Goal: Task Accomplishment & Management: Use online tool/utility

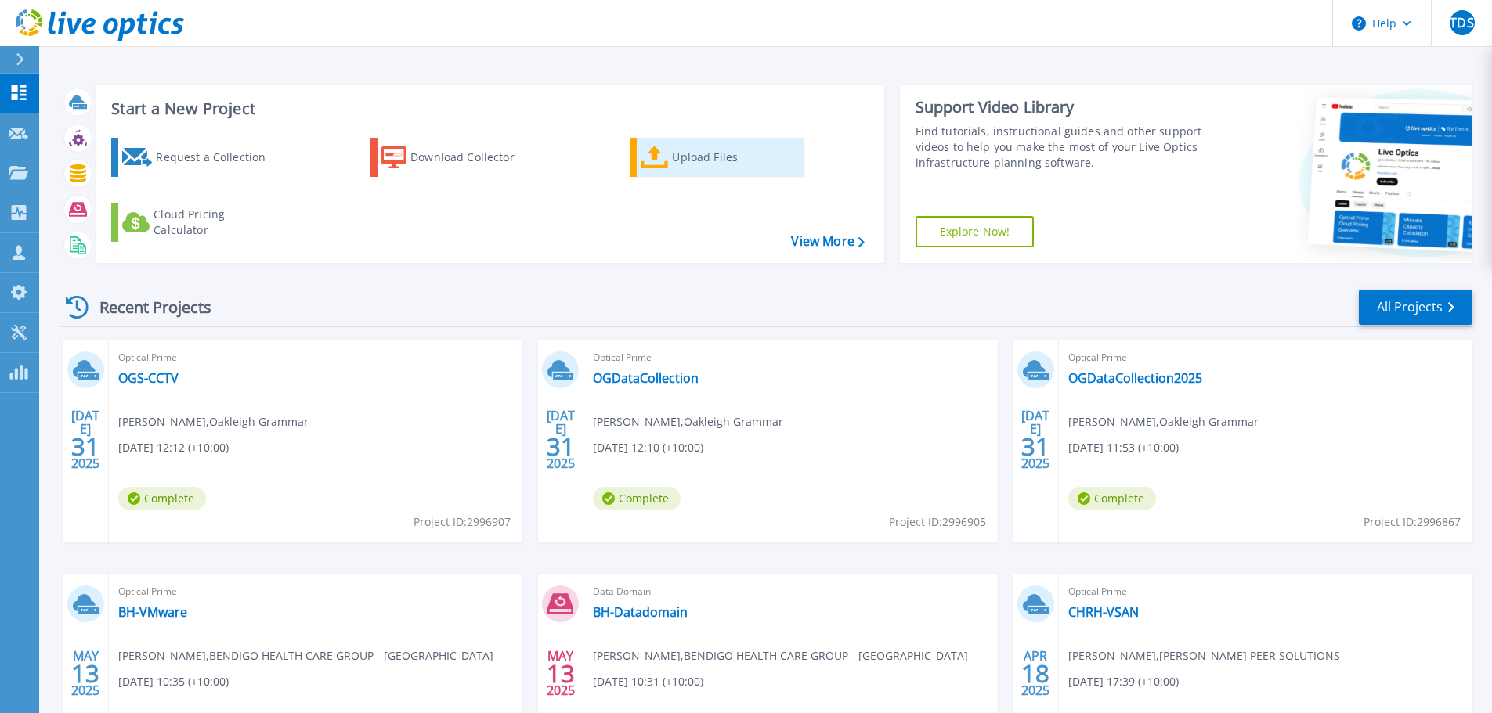
click at [750, 153] on div "Upload Files" at bounding box center [734, 157] width 125 height 31
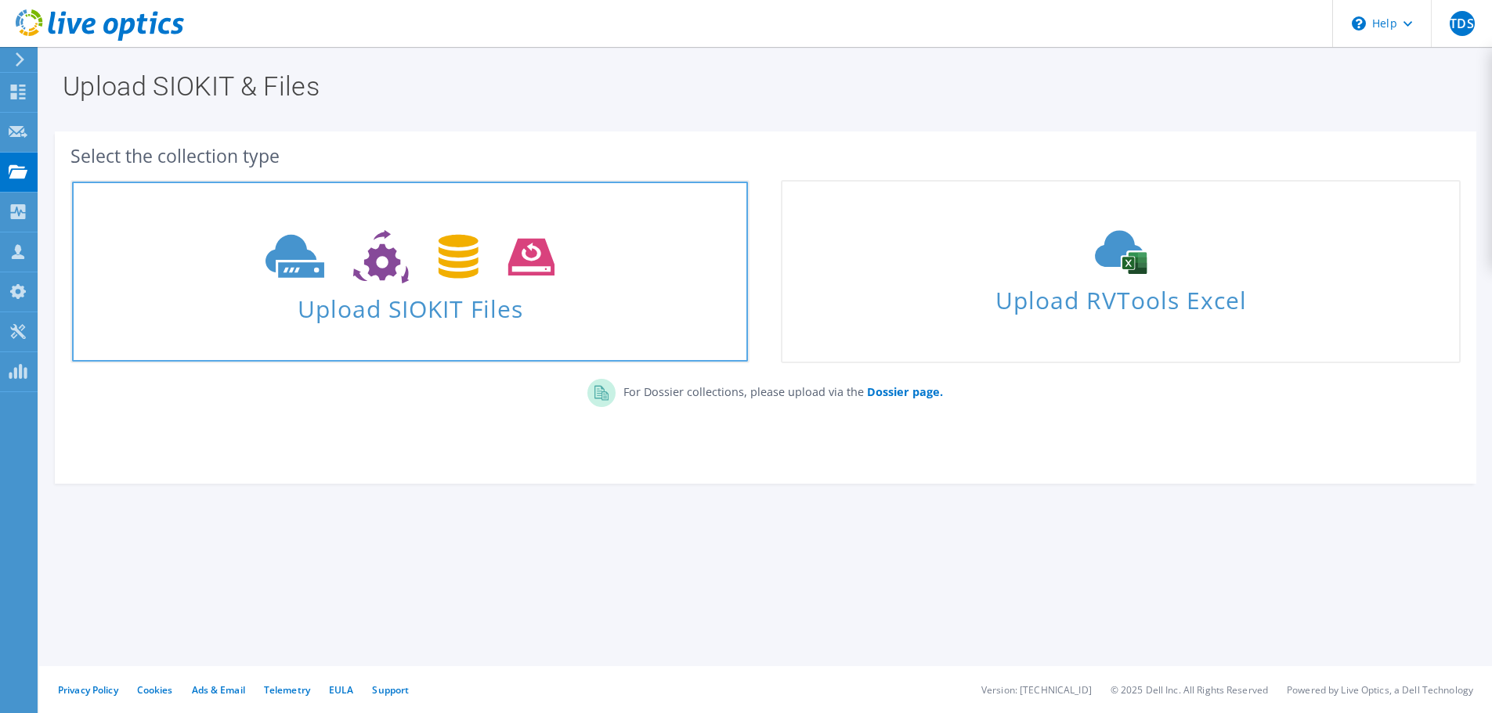
click at [474, 327] on link "Upload SIOKIT Files" at bounding box center [409, 271] width 679 height 183
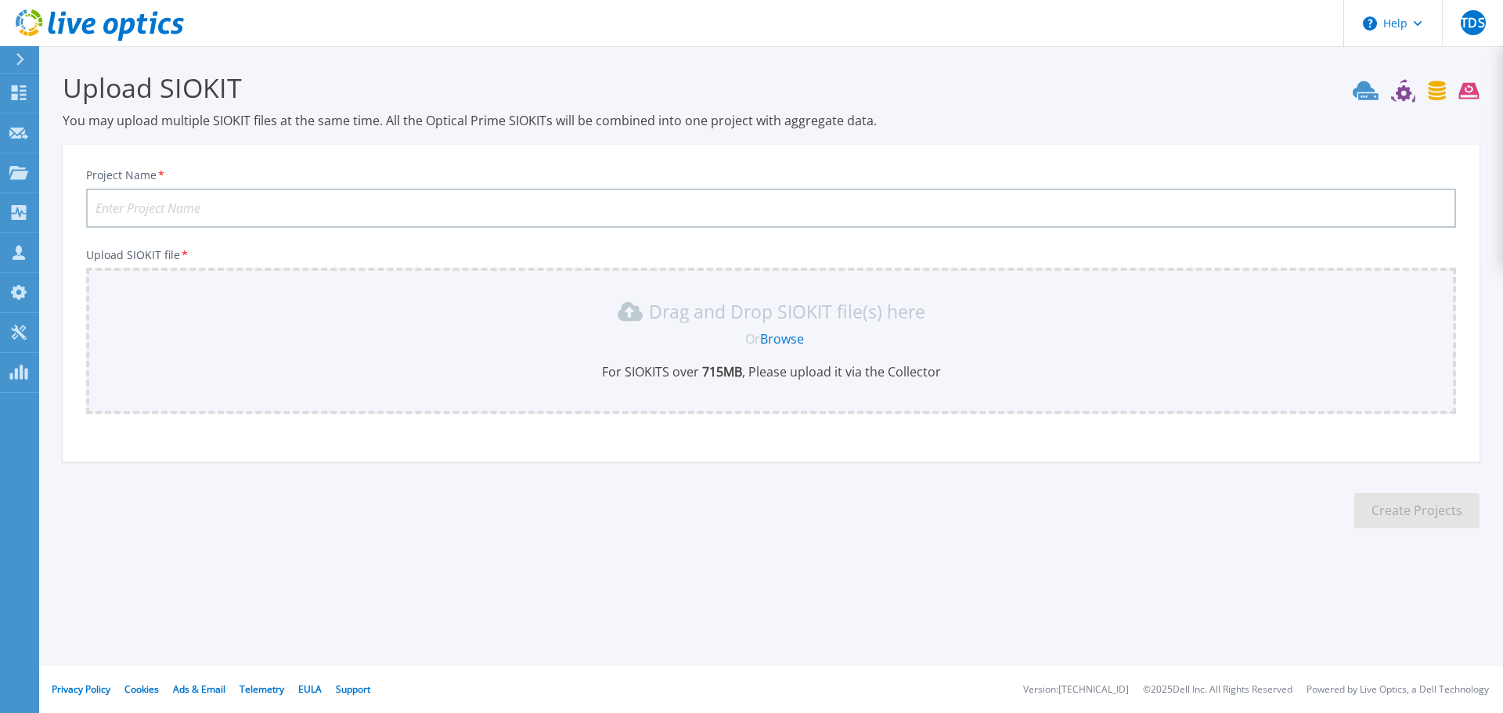
click at [763, 345] on link "Browse" at bounding box center [782, 338] width 44 height 17
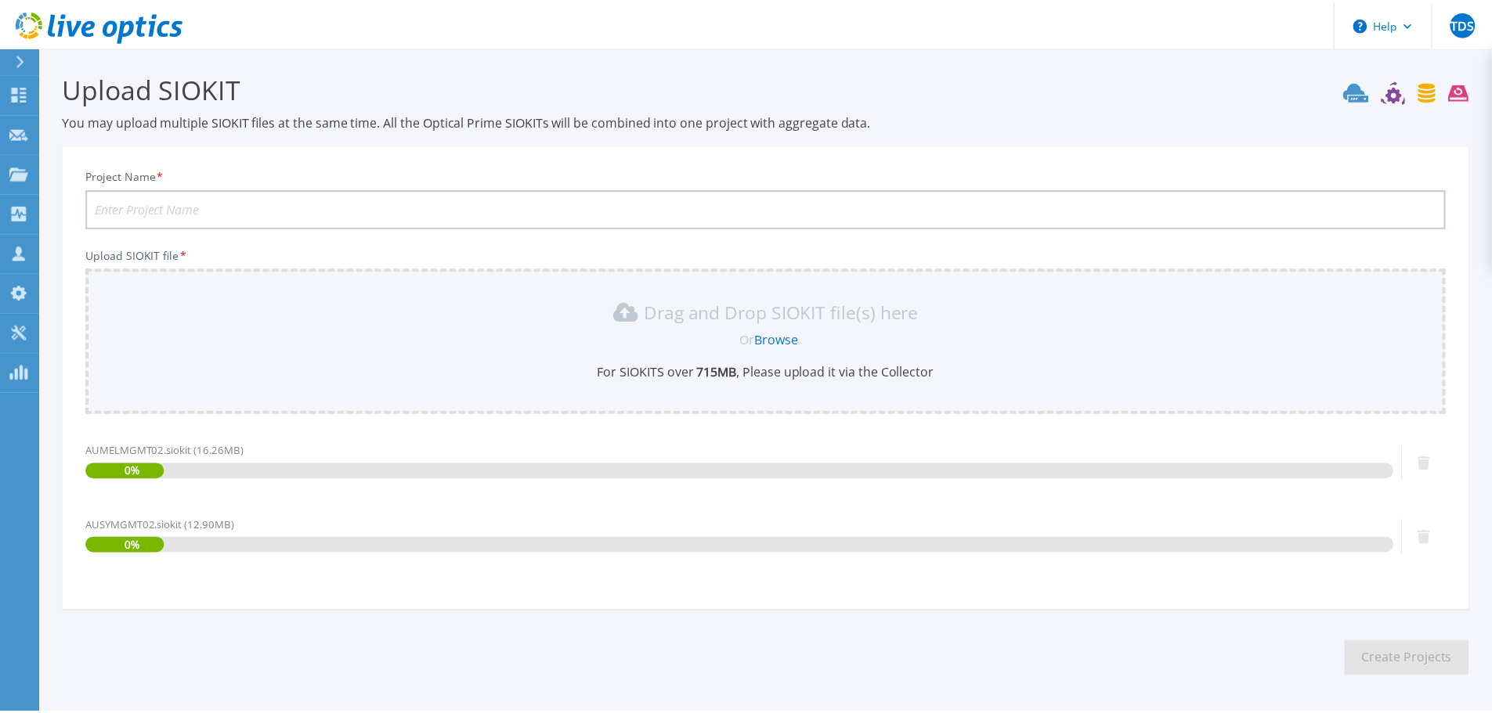
scroll to position [60, 0]
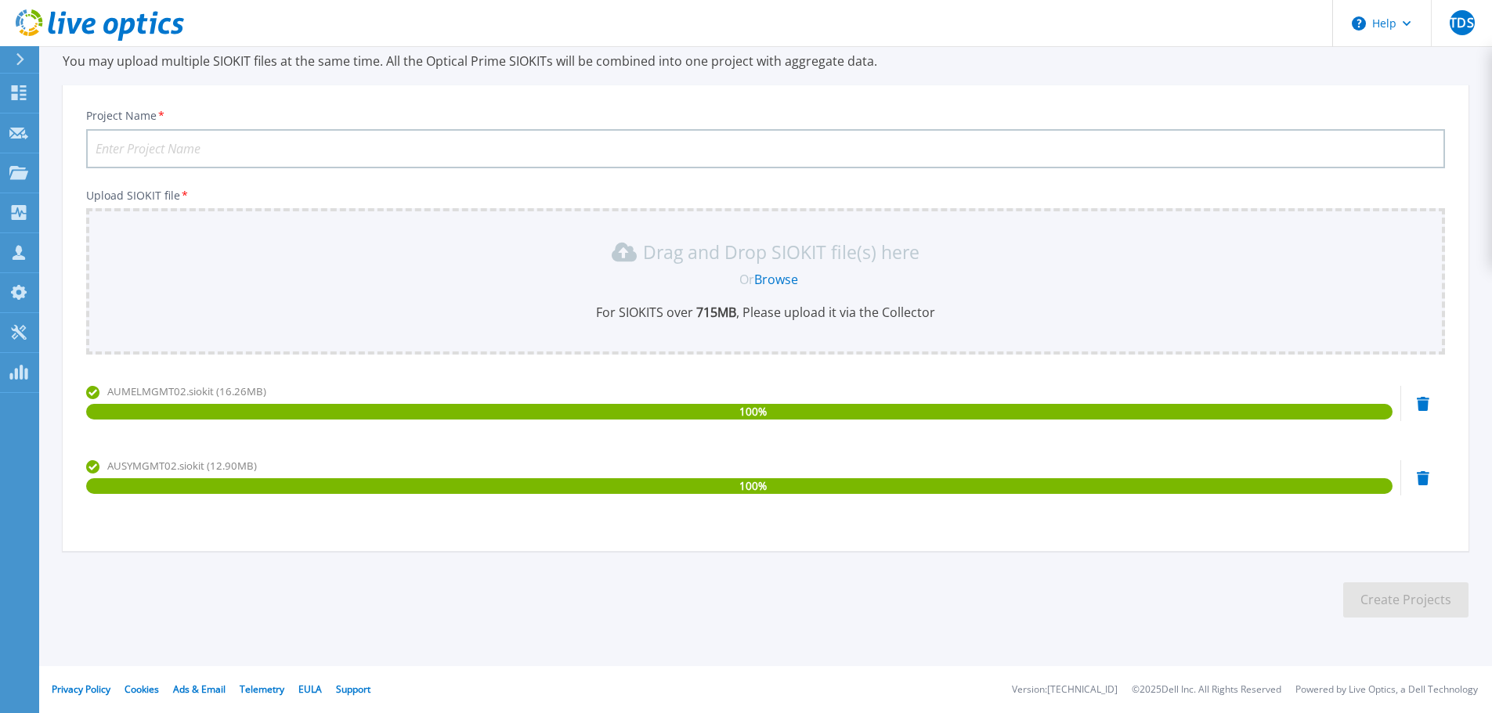
click at [1420, 411] on icon at bounding box center [1422, 404] width 13 height 14
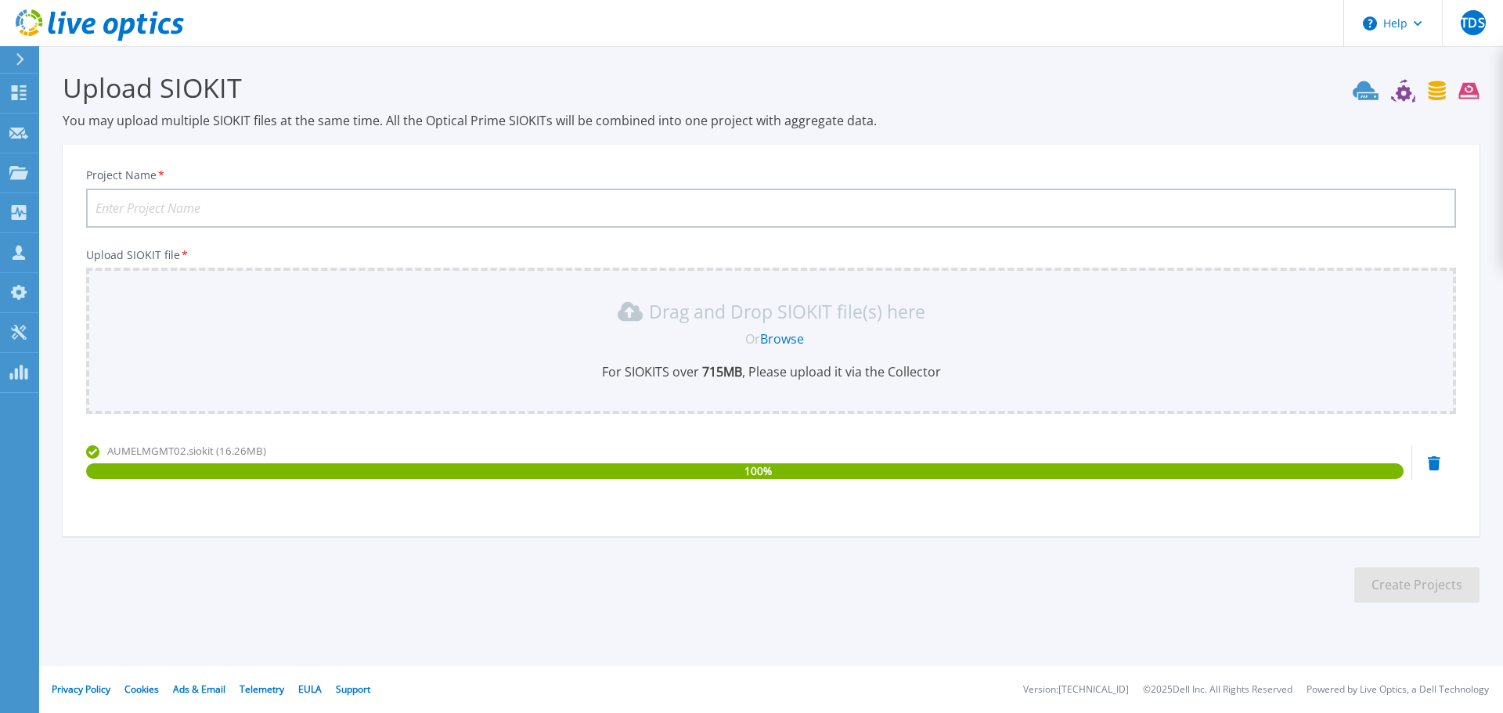
click at [212, 212] on input "Project Name *" at bounding box center [771, 208] width 1370 height 39
type input "PRH-[PERSON_NAME]"
click at [1399, 582] on button "Create Projects" at bounding box center [1417, 585] width 125 height 35
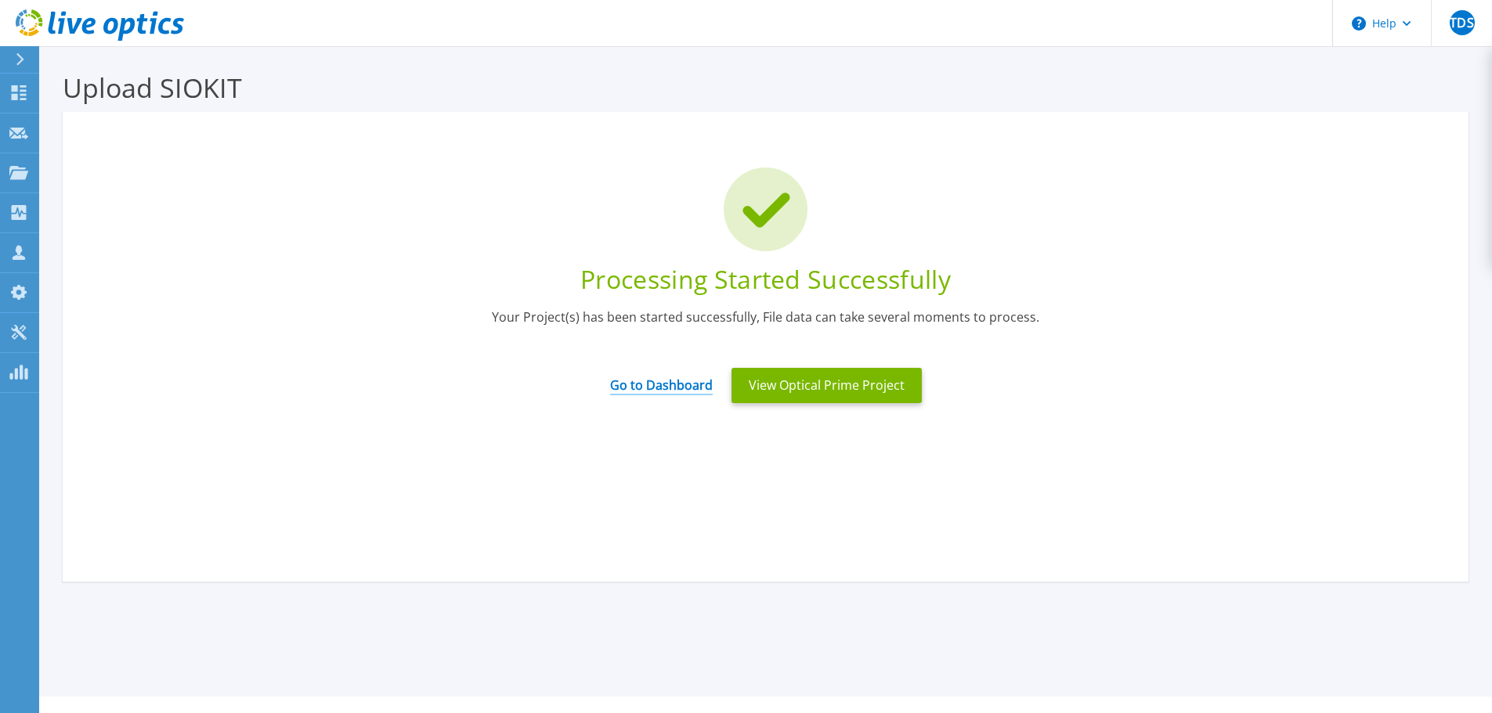
click at [702, 384] on link "Go to Dashboard" at bounding box center [661, 380] width 103 height 31
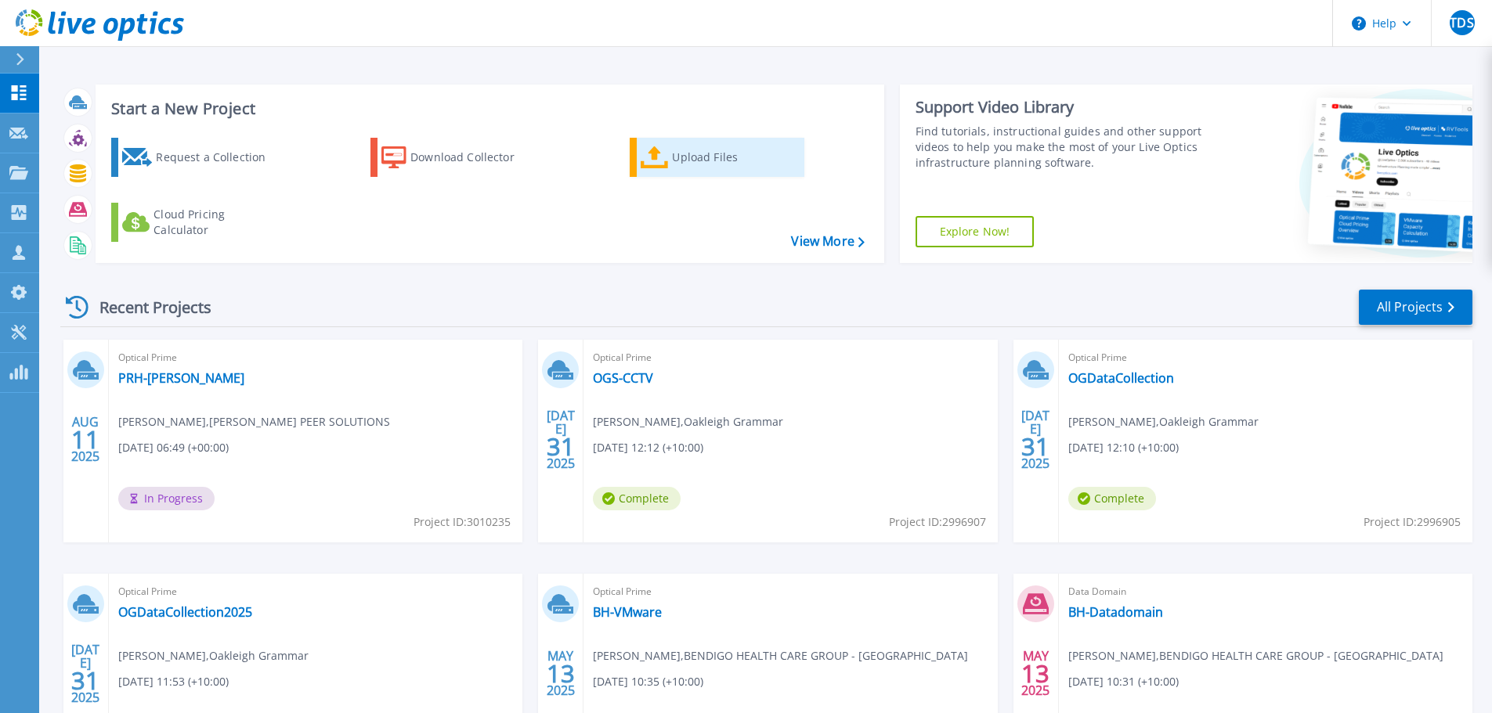
click at [727, 165] on div "Upload Files" at bounding box center [734, 157] width 125 height 31
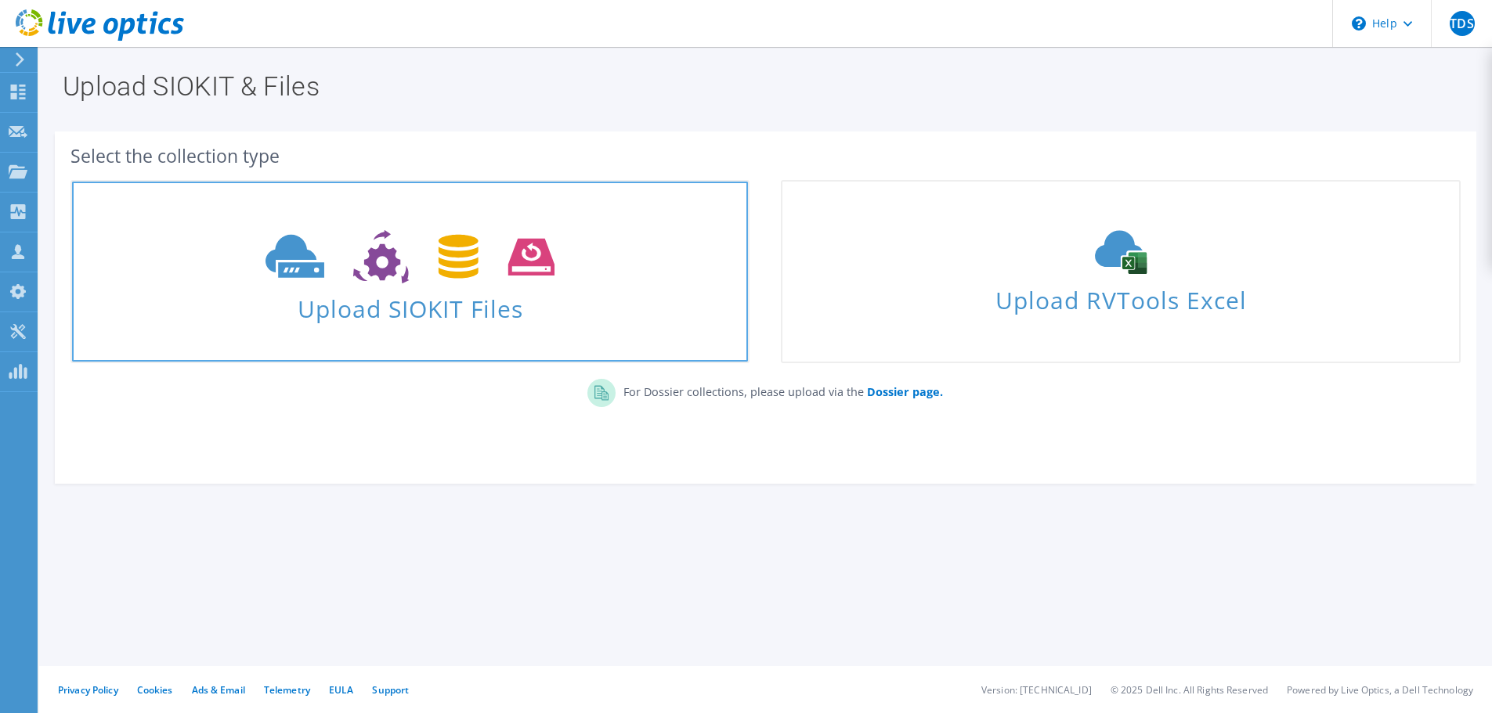
click at [442, 321] on span "Upload SIOKIT Files" at bounding box center [410, 304] width 676 height 34
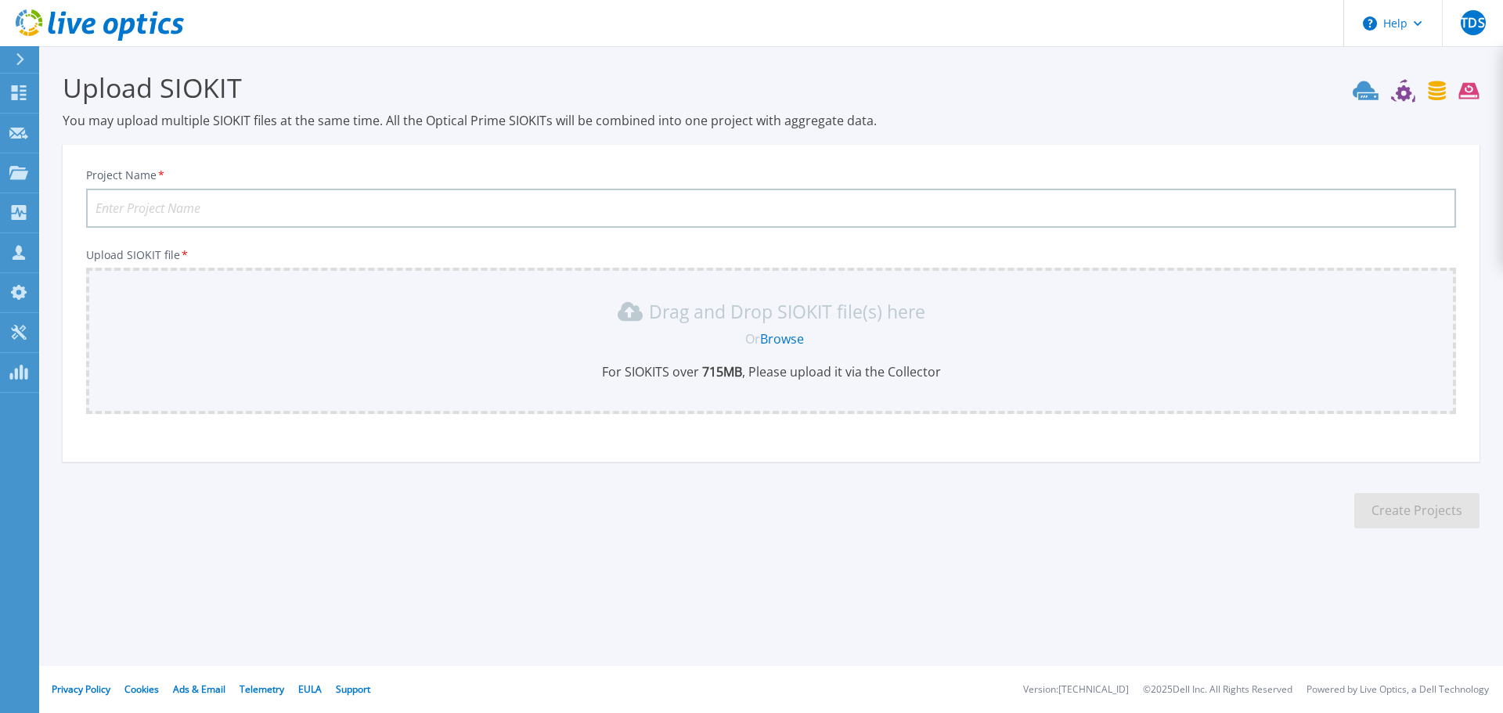
click at [240, 193] on input "Project Name *" at bounding box center [771, 208] width 1370 height 39
type input "PRH-SYD"
click at [768, 330] on div "Drag and Drop SIOKIT file(s) here Or Browse For SIOKITS over 715 MB , Please up…" at bounding box center [771, 339] width 1351 height 81
click at [777, 331] on link "Browse" at bounding box center [782, 338] width 44 height 17
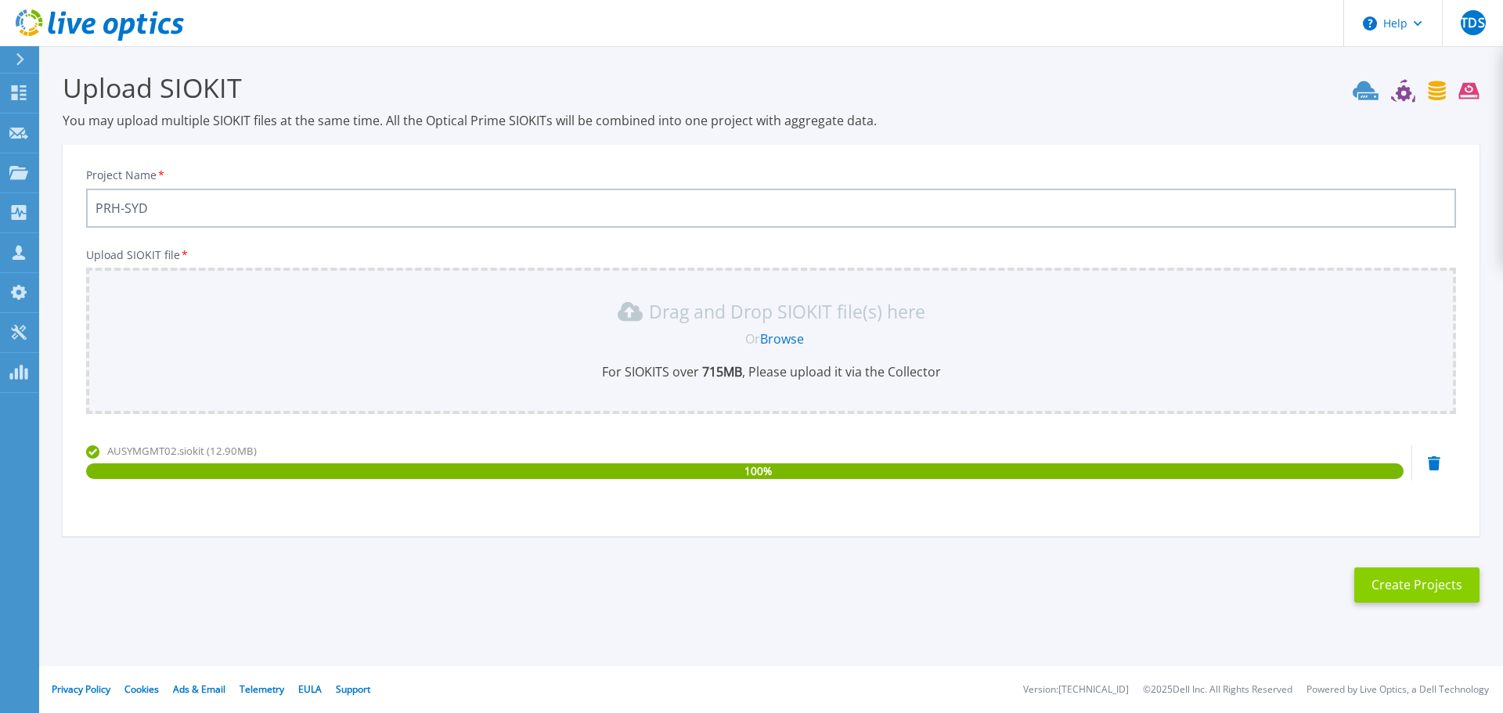
click at [1419, 593] on button "Create Projects" at bounding box center [1417, 585] width 125 height 35
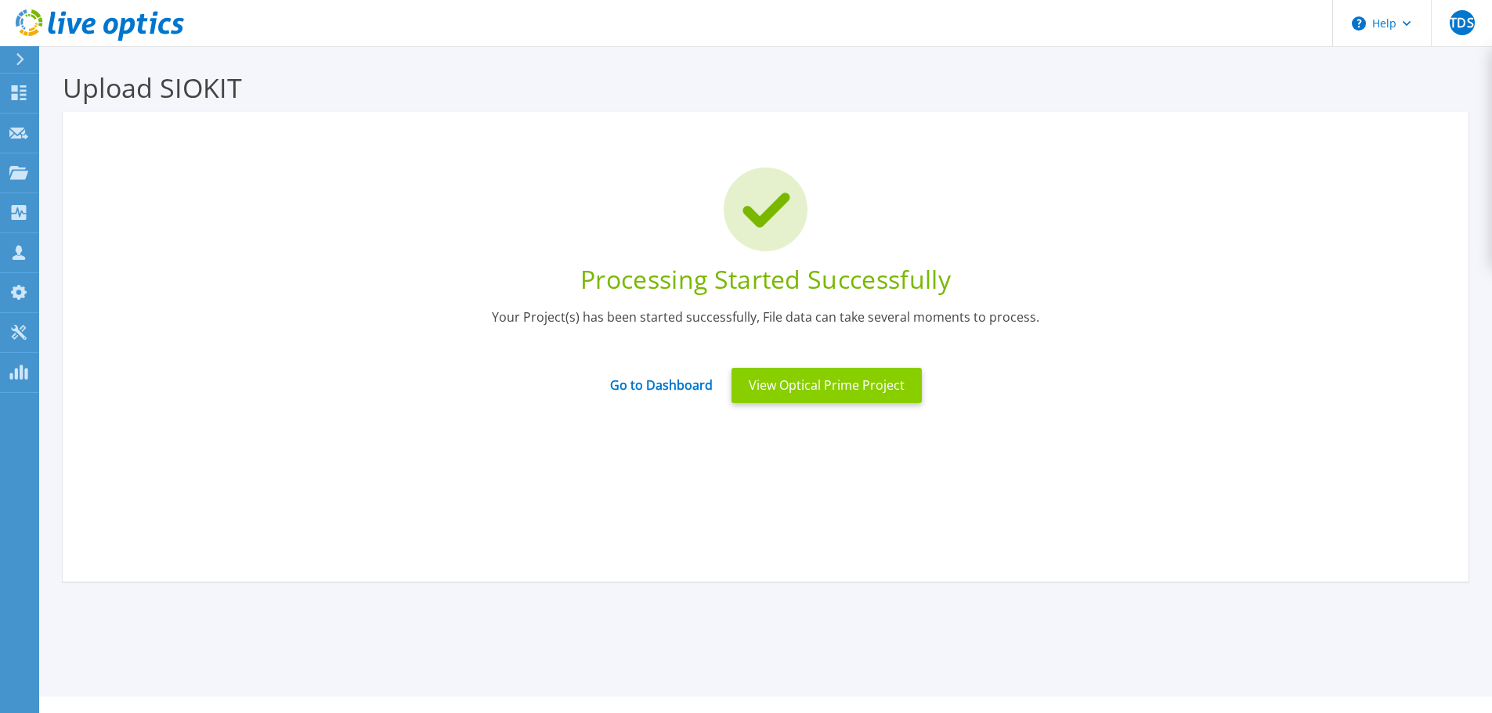
click at [888, 384] on button "View Optical Prime Project" at bounding box center [826, 385] width 190 height 35
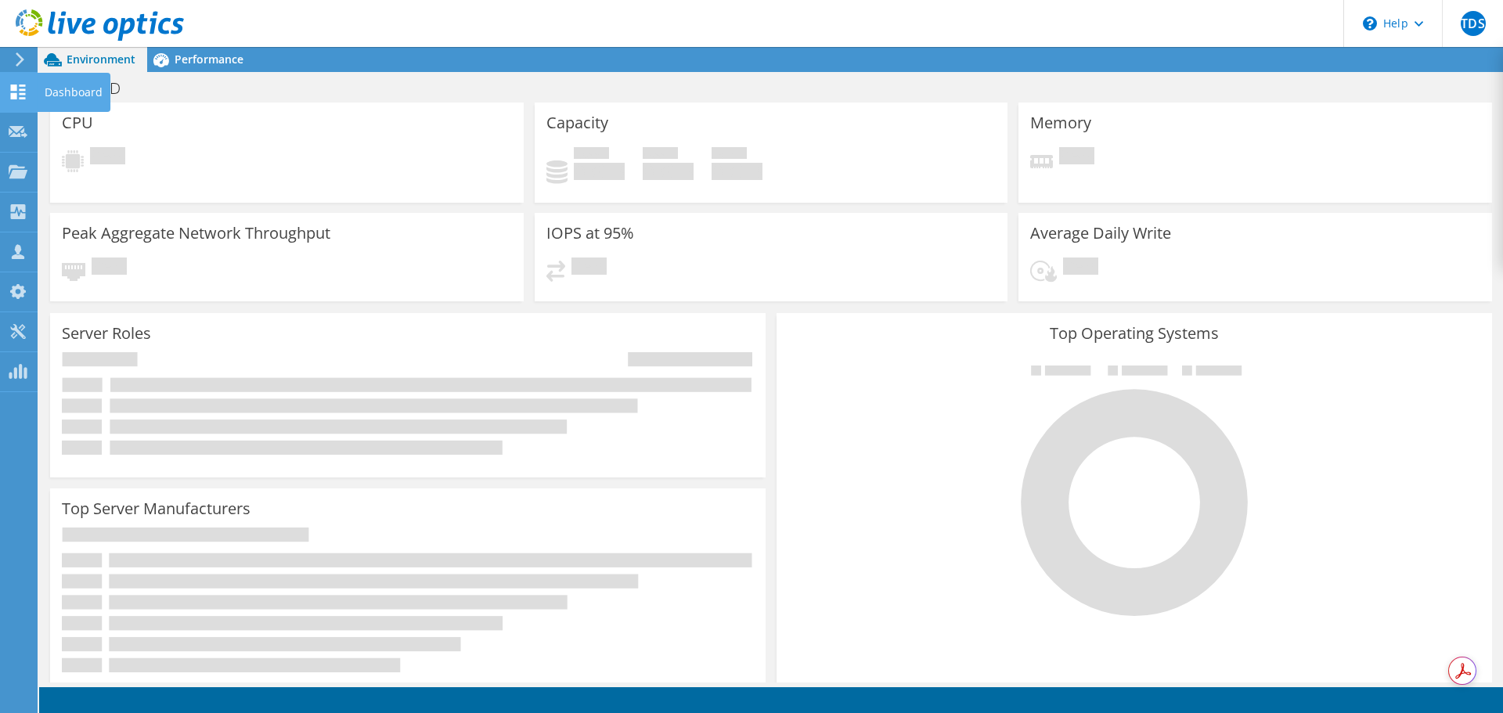
click at [47, 92] on div "Dashboard" at bounding box center [74, 92] width 74 height 39
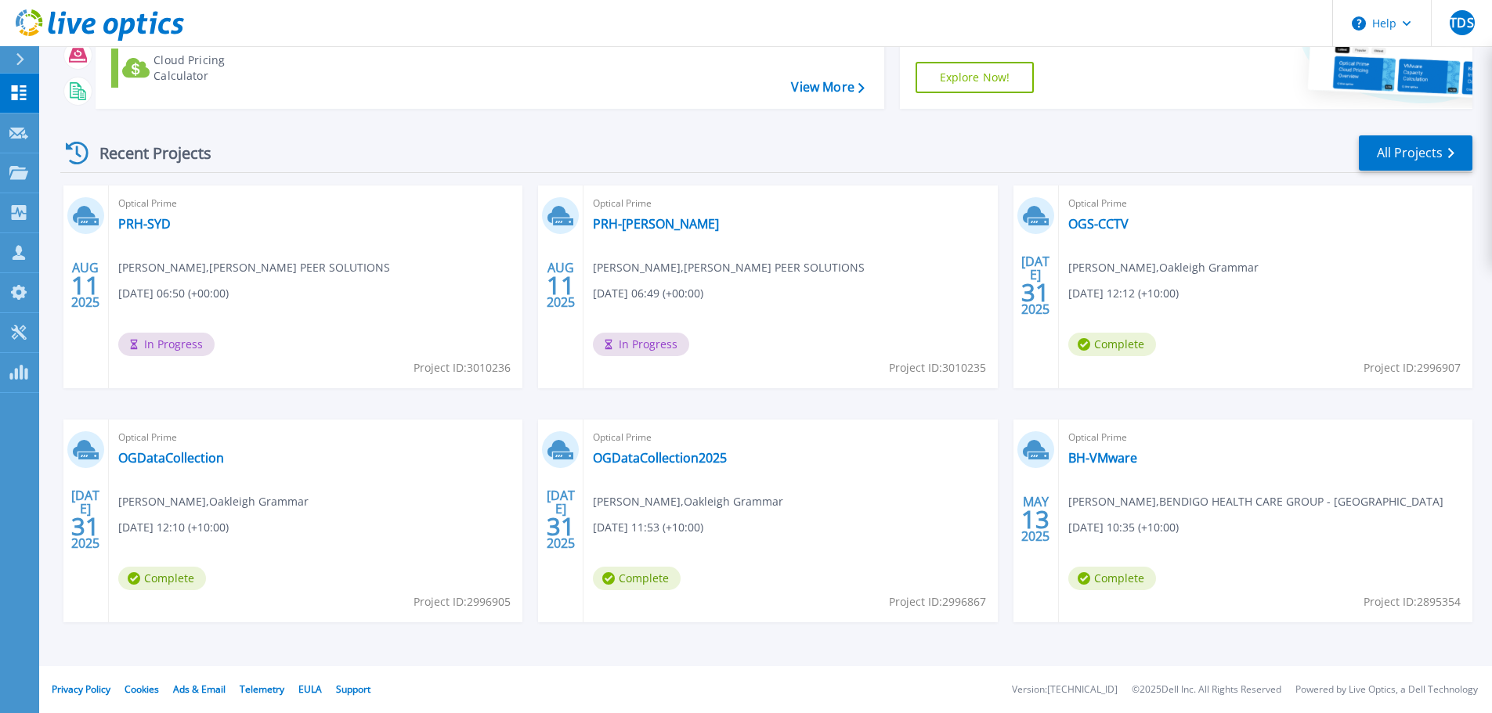
scroll to position [76, 0]
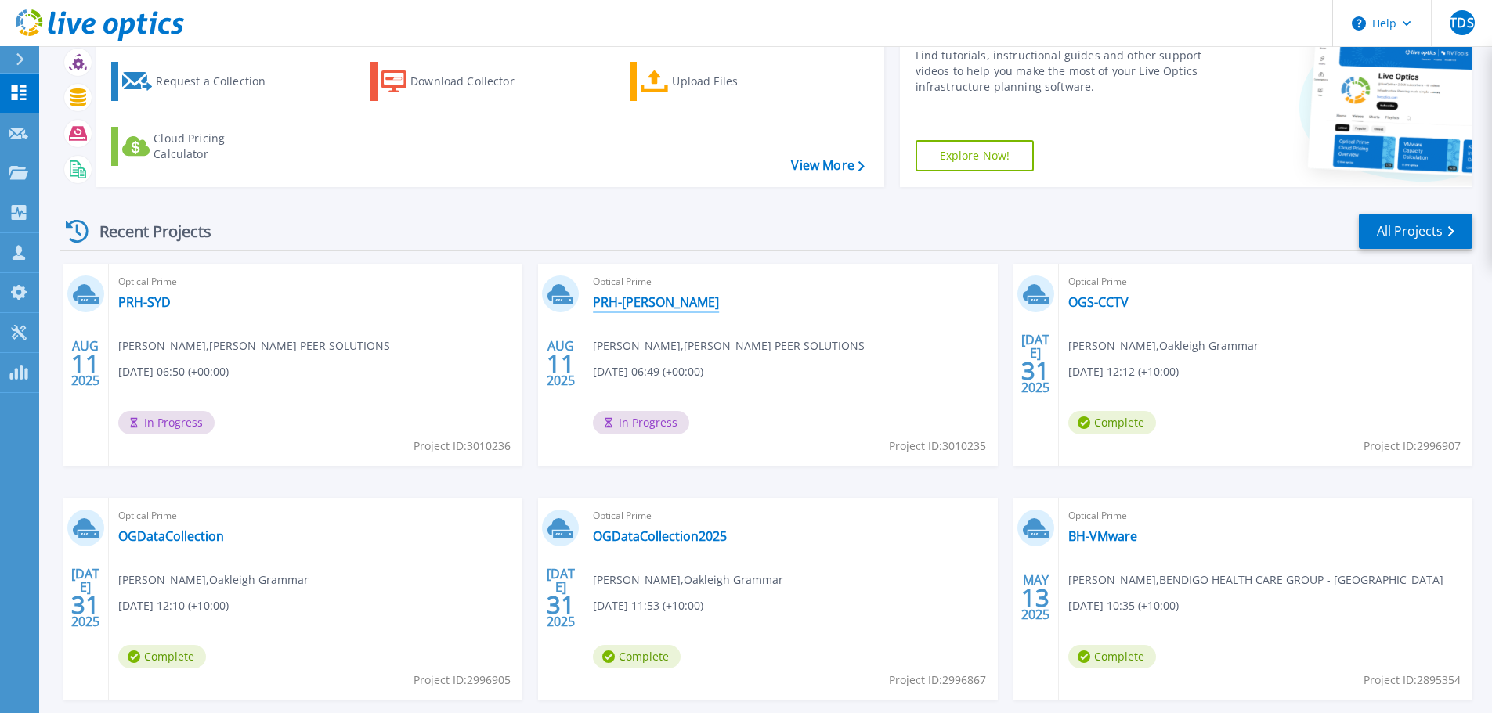
click at [640, 305] on link "PRH-[PERSON_NAME]" at bounding box center [656, 302] width 126 height 16
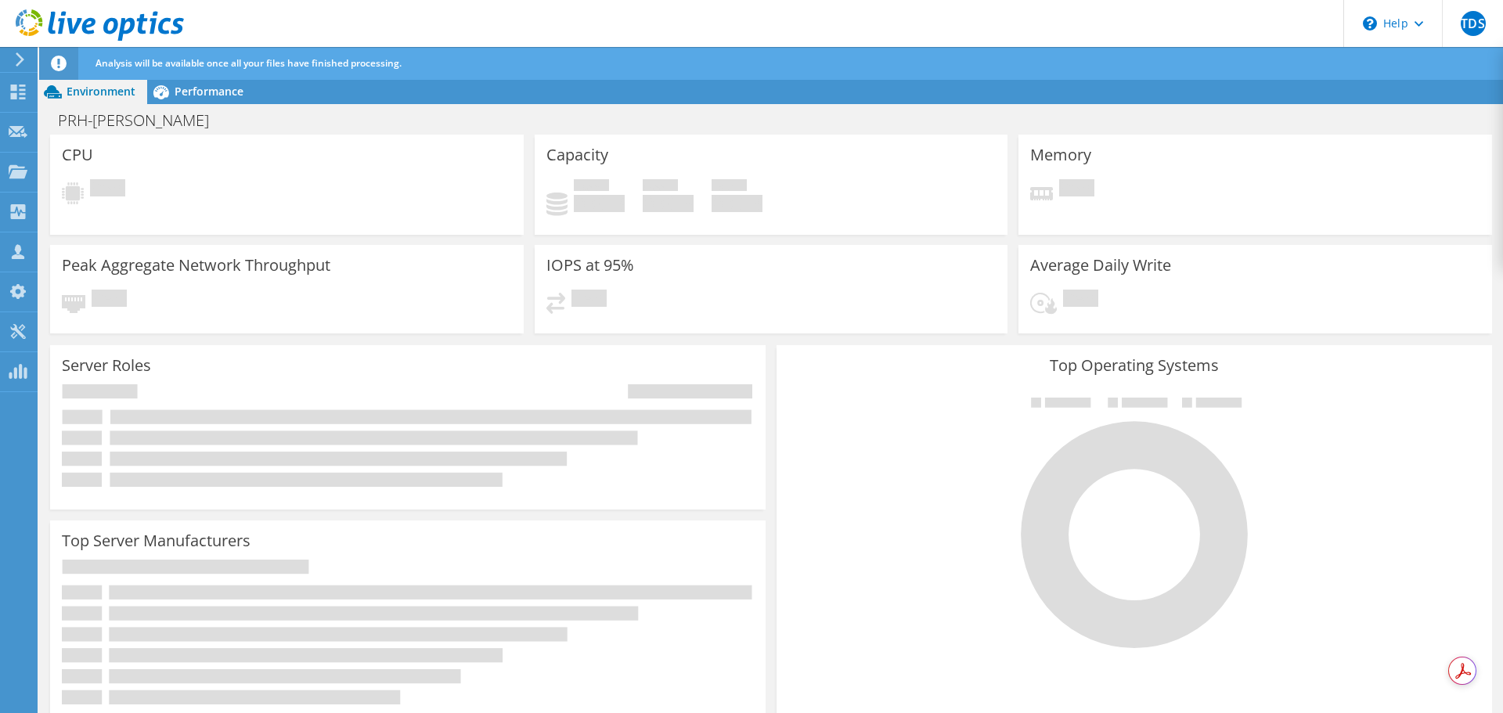
click at [82, 23] on icon at bounding box center [100, 25] width 168 height 32
